Goal: Browse casually

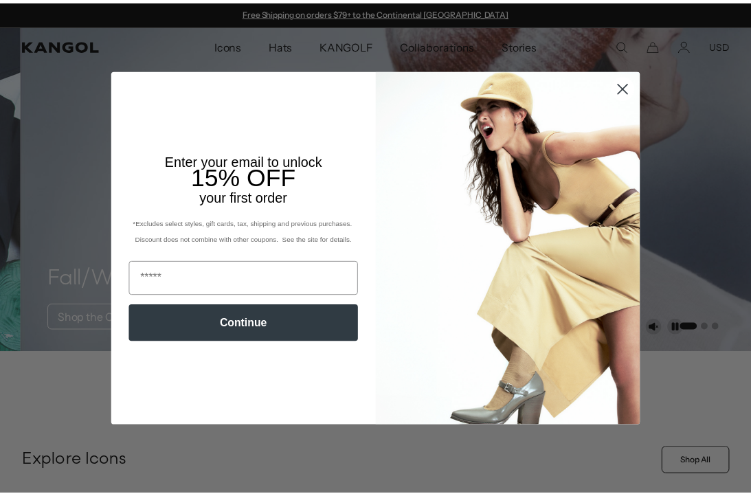
scroll to position [0, 283]
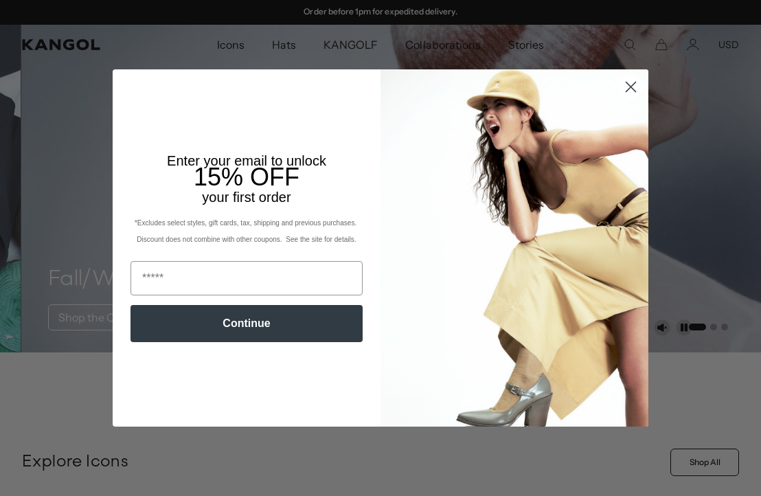
click at [631, 85] on circle "Close dialog" at bounding box center [631, 87] width 23 height 23
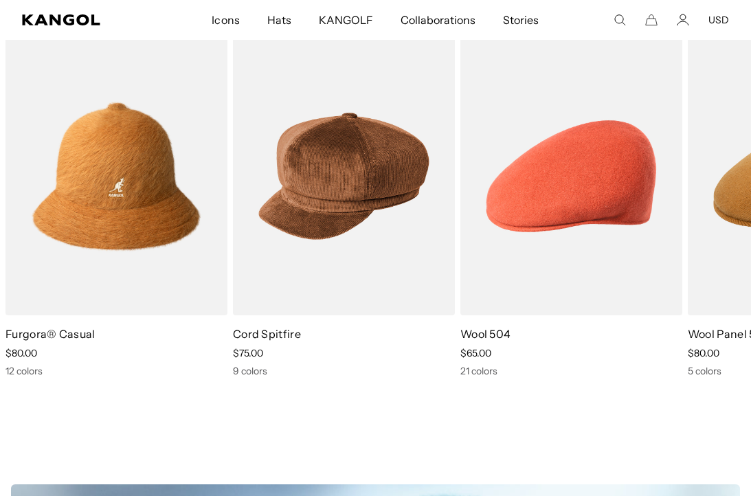
scroll to position [471, 0]
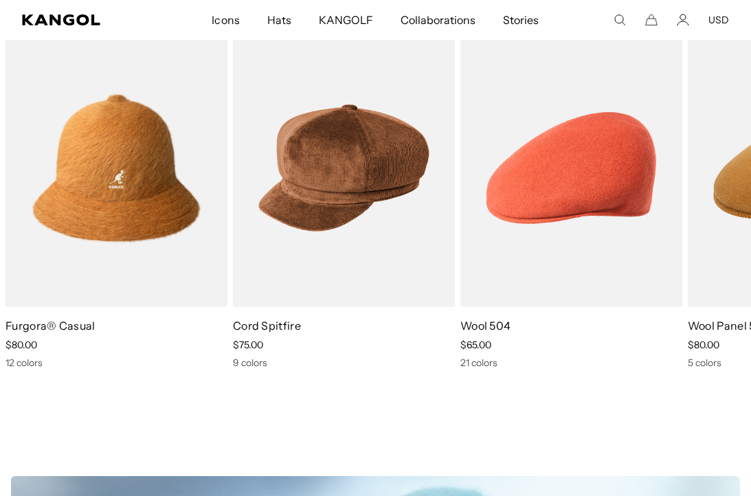
drag, startPoint x: 756, startPoint y: 39, endPoint x: 773, endPoint y: 122, distance: 84.9
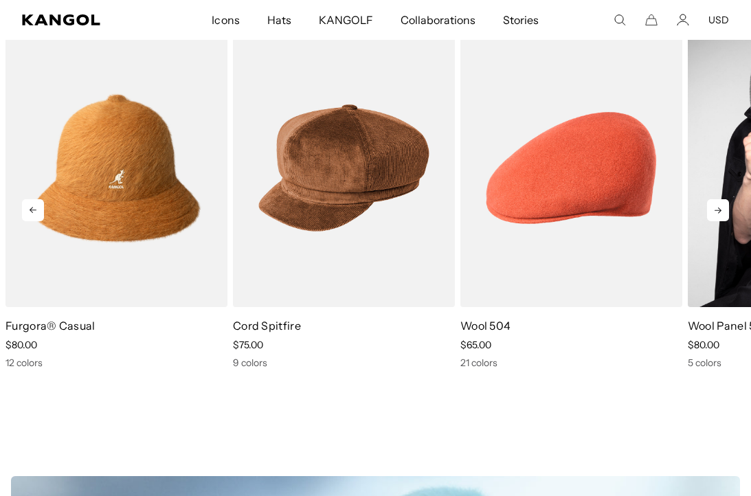
scroll to position [0, 0]
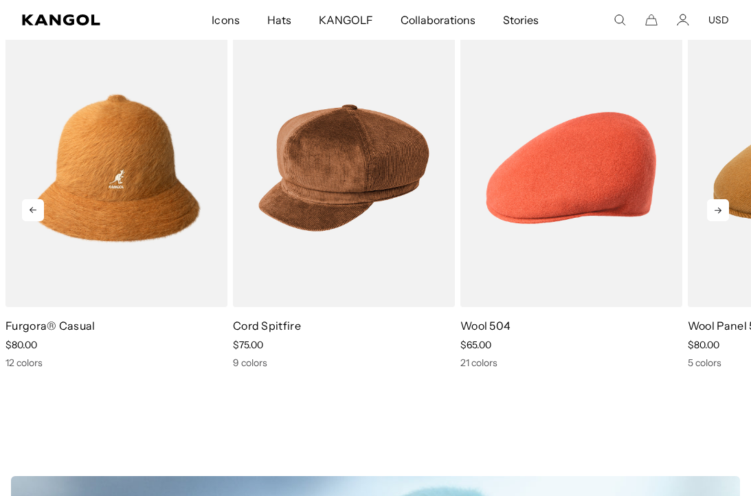
click at [727, 212] on icon at bounding box center [718, 210] width 22 height 22
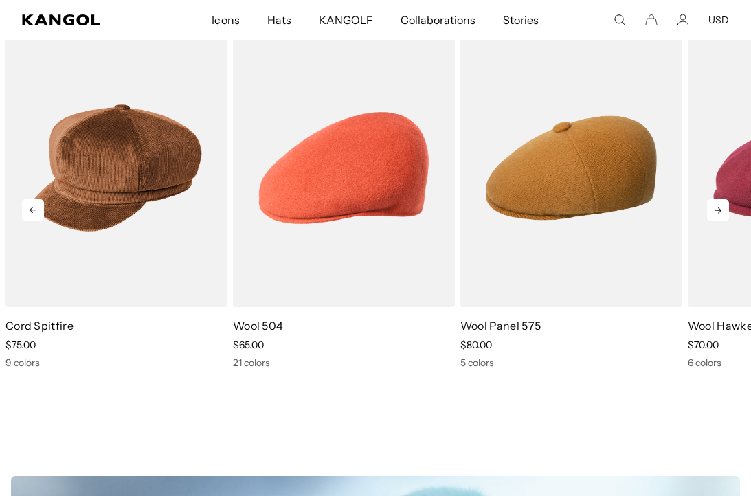
click at [727, 212] on icon at bounding box center [718, 210] width 22 height 22
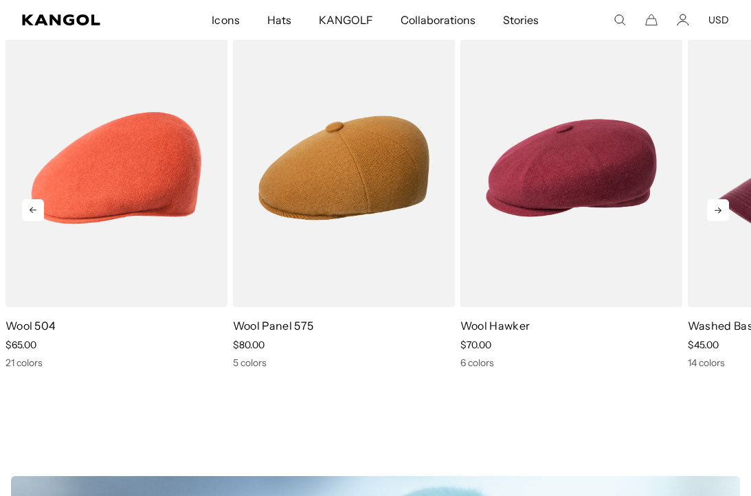
click at [727, 212] on icon at bounding box center [718, 210] width 22 height 22
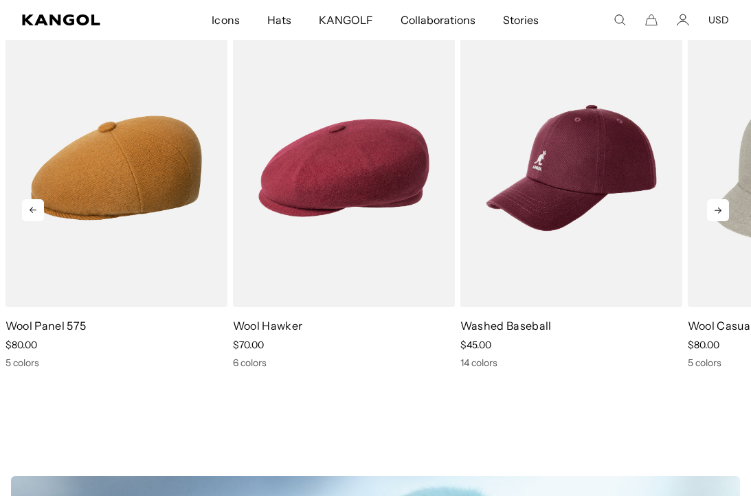
click at [727, 212] on icon at bounding box center [718, 210] width 22 height 22
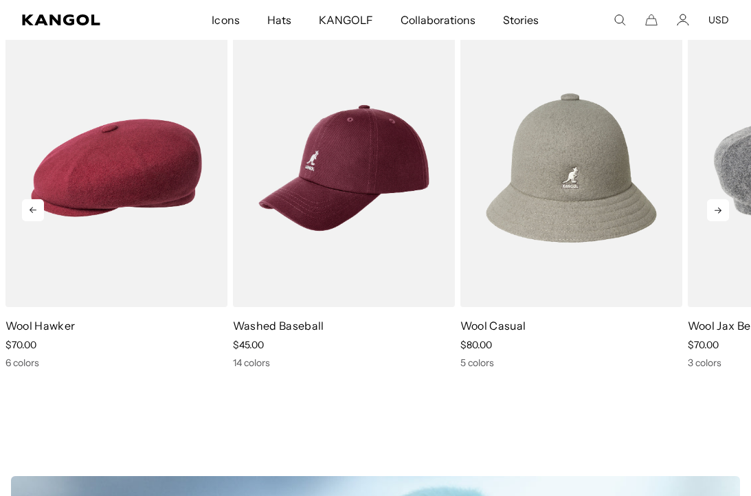
click at [727, 212] on icon at bounding box center [718, 210] width 22 height 22
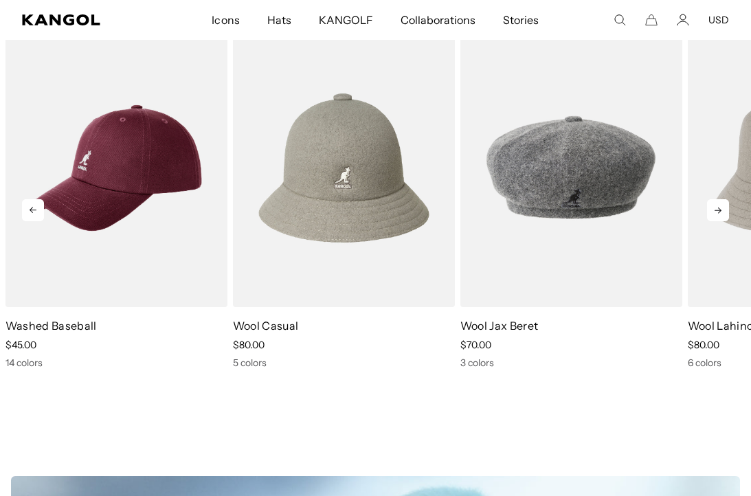
click at [727, 212] on icon at bounding box center [718, 210] width 22 height 22
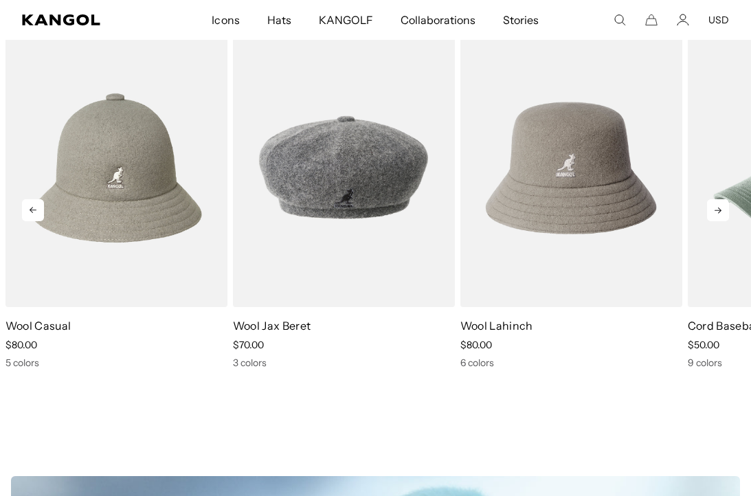
click at [727, 212] on icon at bounding box center [718, 210] width 22 height 22
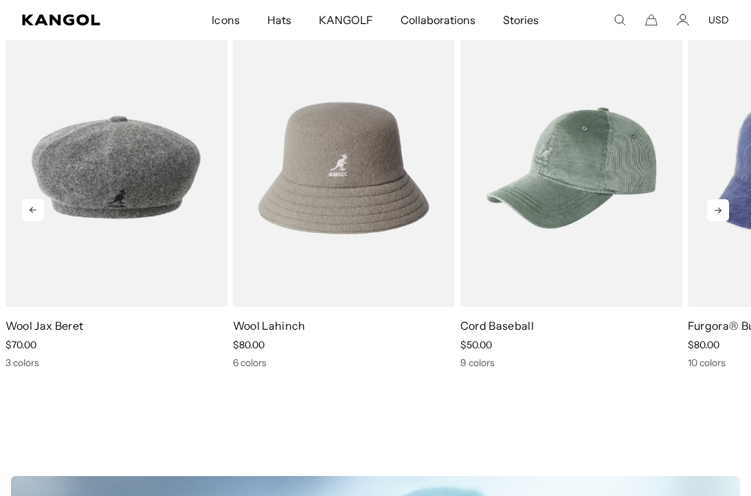
click at [727, 212] on icon at bounding box center [718, 210] width 22 height 22
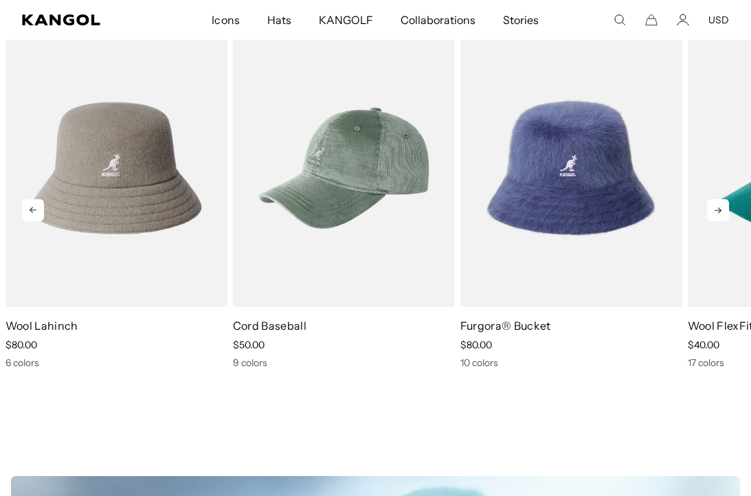
scroll to position [0, 0]
click at [727, 212] on icon at bounding box center [718, 210] width 22 height 22
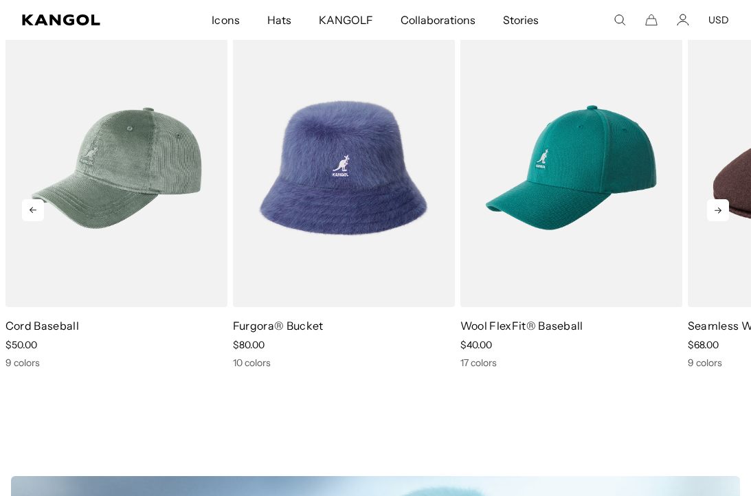
click at [727, 212] on icon at bounding box center [718, 210] width 22 height 22
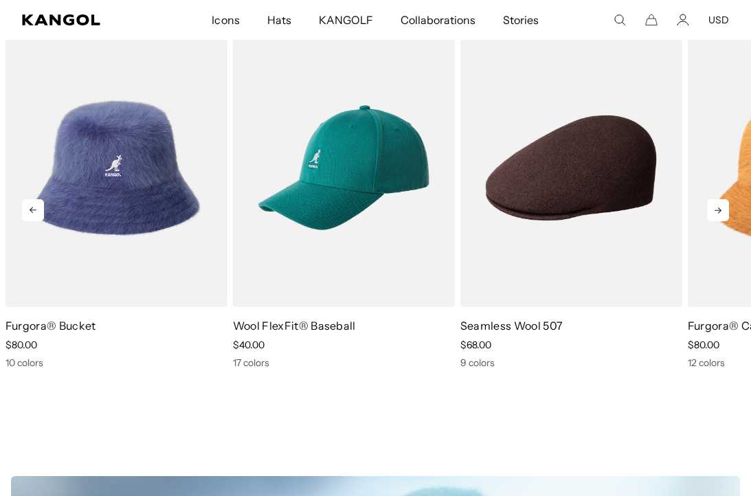
click at [727, 212] on icon at bounding box center [718, 210] width 22 height 22
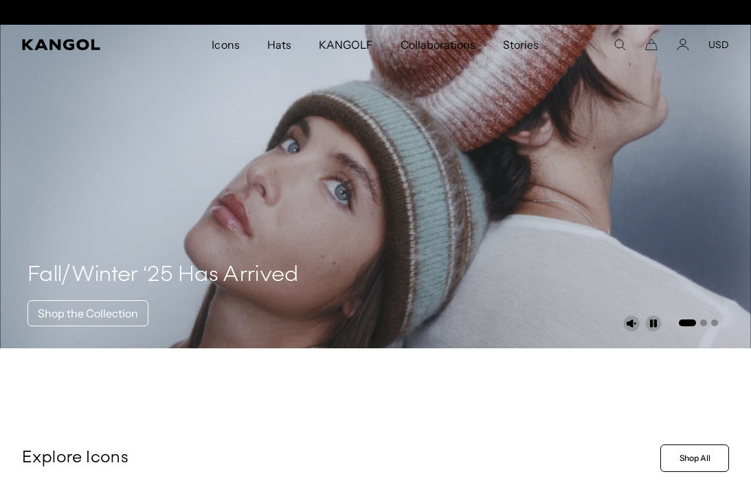
scroll to position [0, 283]
